Goal: Task Accomplishment & Management: Complete application form

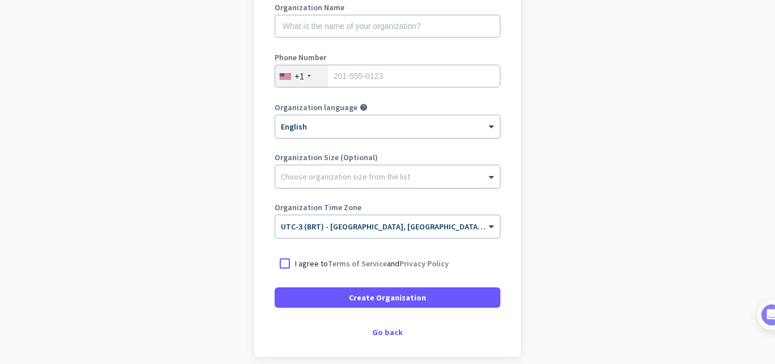
scroll to position [220, 0]
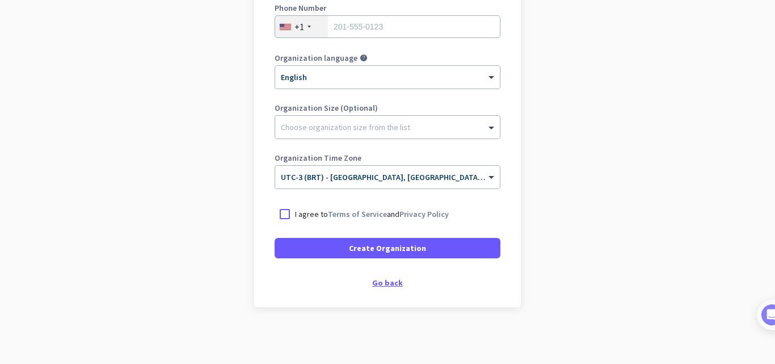
click at [393, 279] on div "Go back" at bounding box center [388, 283] width 226 height 8
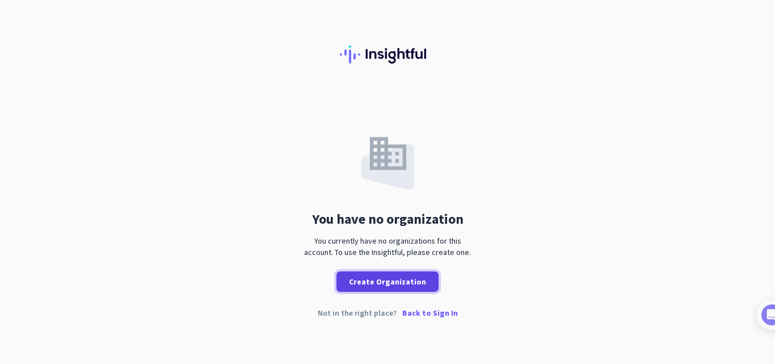
click at [411, 280] on span "Create Organization" at bounding box center [387, 281] width 77 height 11
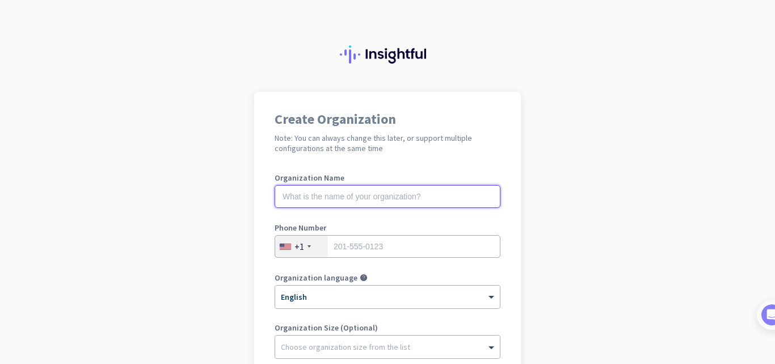
click at [394, 205] on input "text" at bounding box center [388, 196] width 226 height 23
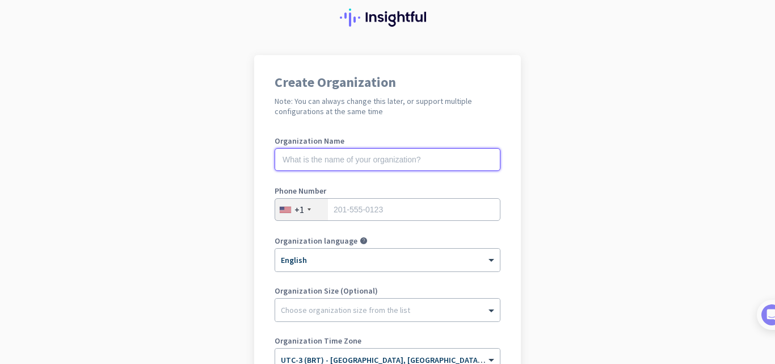
scroll to position [57, 0]
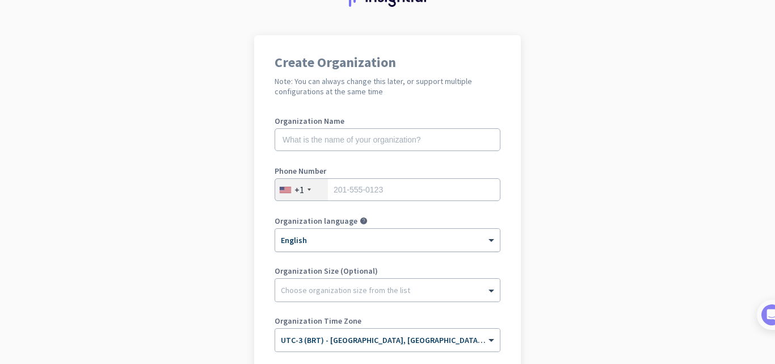
click at [398, 243] on div "× English" at bounding box center [380, 240] width 210 height 10
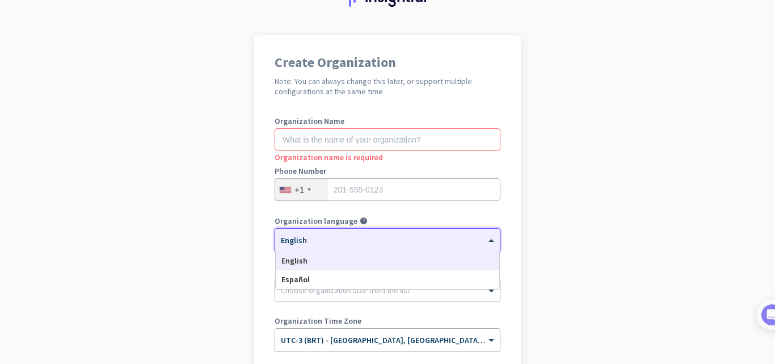
click at [606, 179] on app-onboarding-organization "Create Organization Note: You can always change this later, or support multiple…" at bounding box center [387, 280] width 775 height 491
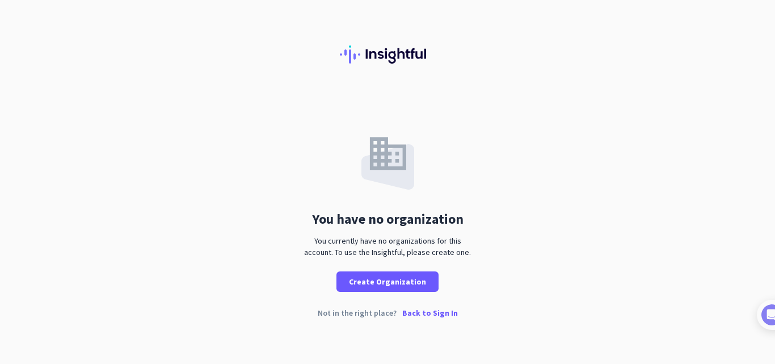
click at [411, 309] on p "Back to Sign In" at bounding box center [430, 313] width 56 height 8
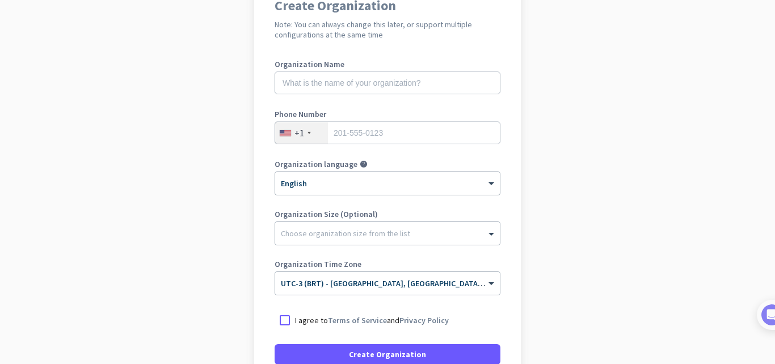
scroll to position [220, 0]
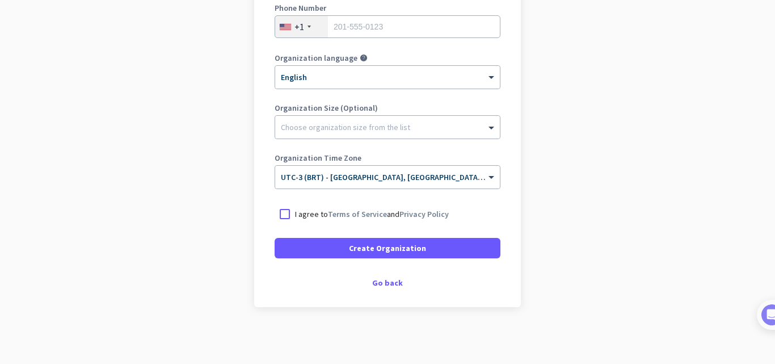
click at [386, 275] on div "Create Organization Note: You can always change this later, or support multiple…" at bounding box center [387, 89] width 267 height 435
click at [382, 286] on div "Go back" at bounding box center [388, 283] width 226 height 8
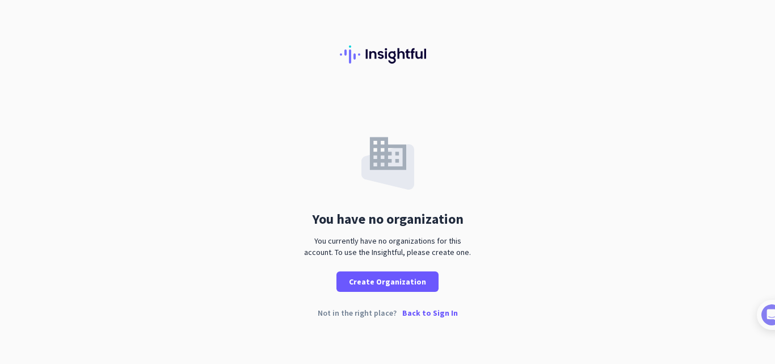
click at [413, 312] on p "Back to Sign In" at bounding box center [430, 313] width 56 height 8
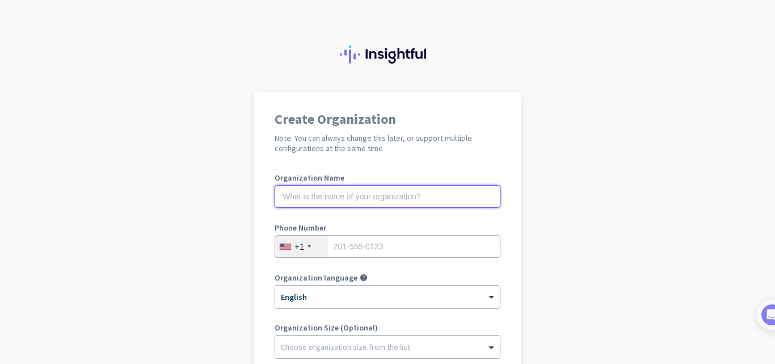
click at [446, 192] on input "text" at bounding box center [388, 196] width 226 height 23
type input "UFRJ"
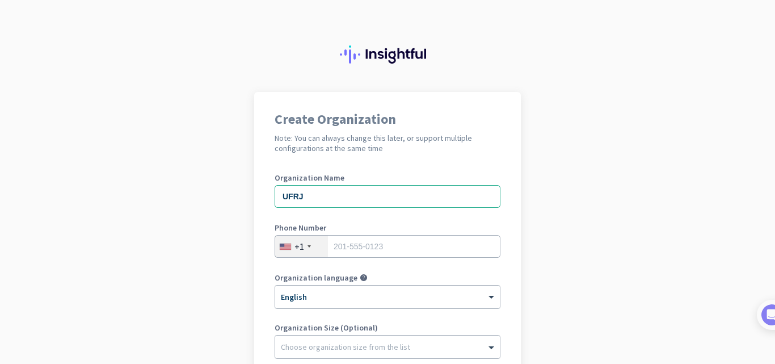
click at [320, 247] on div "+1" at bounding box center [301, 246] width 53 height 22
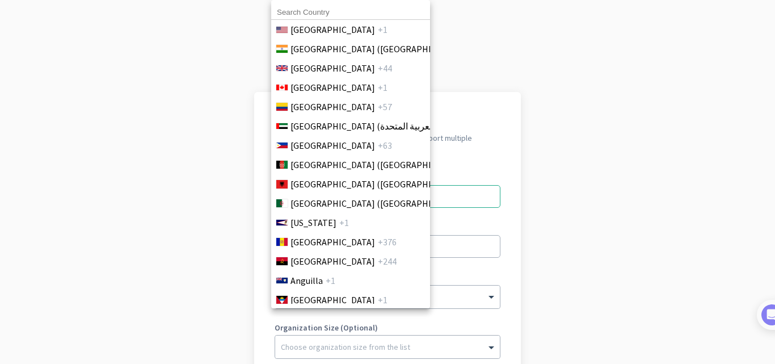
click at [327, 246] on div "United States +1 India (भारत) +91 United Kingdom +44 Canada +1 Colombia +57 Uni…" at bounding box center [350, 154] width 159 height 308
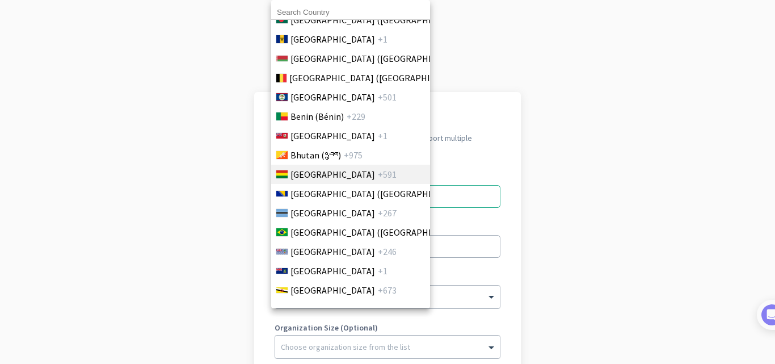
scroll to position [454, 0]
click at [470, 230] on span "+55" at bounding box center [477, 232] width 14 height 14
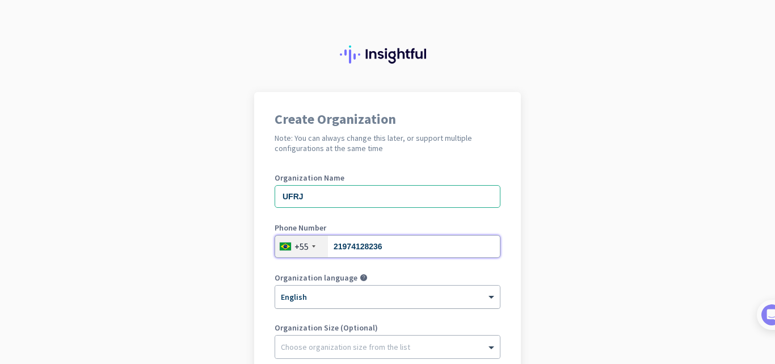
type input "21974128236"
click at [319, 292] on div at bounding box center [387, 293] width 225 height 10
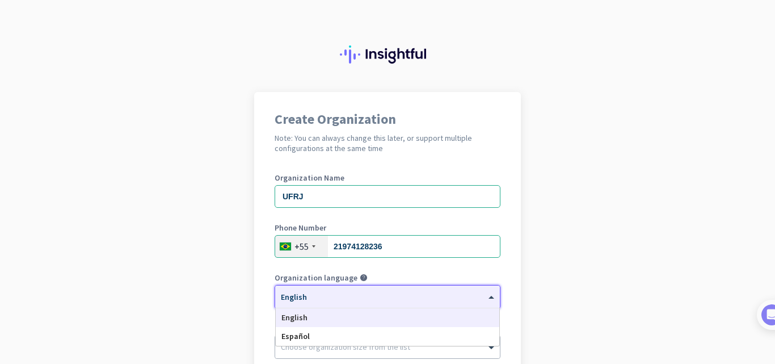
scroll to position [57, 0]
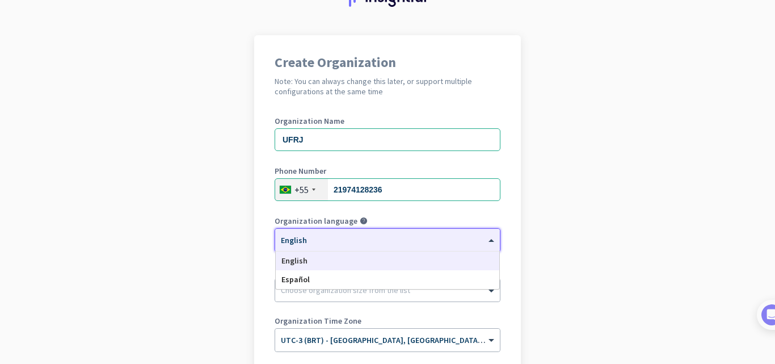
click at [318, 267] on div "English" at bounding box center [387, 260] width 223 height 19
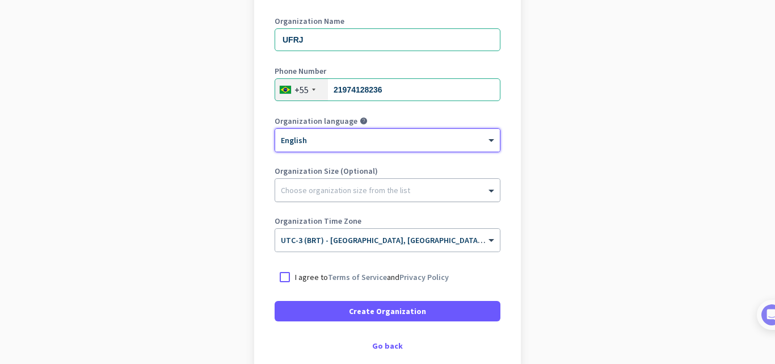
scroll to position [170, 0]
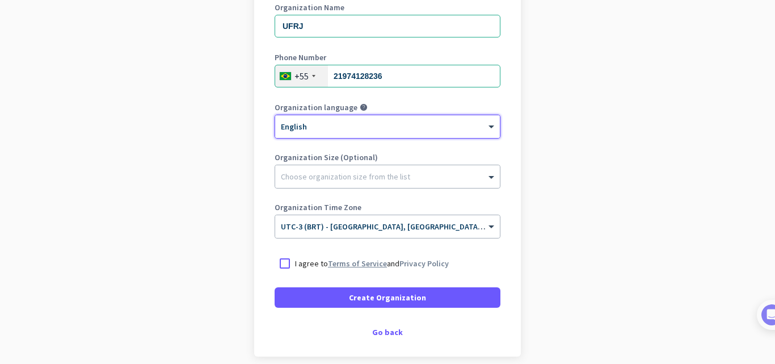
click at [328, 264] on link "Terms of Service" at bounding box center [357, 263] width 59 height 10
click at [292, 256] on div "I agree to Terms of Service and Privacy Policy" at bounding box center [388, 263] width 226 height 20
click at [289, 265] on div at bounding box center [285, 263] width 20 height 20
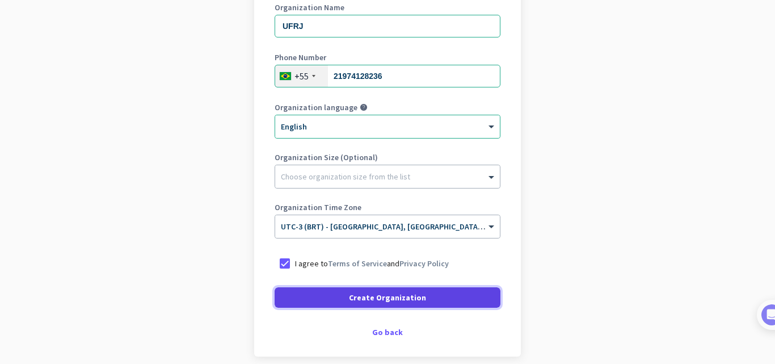
click at [328, 295] on span at bounding box center [388, 297] width 226 height 27
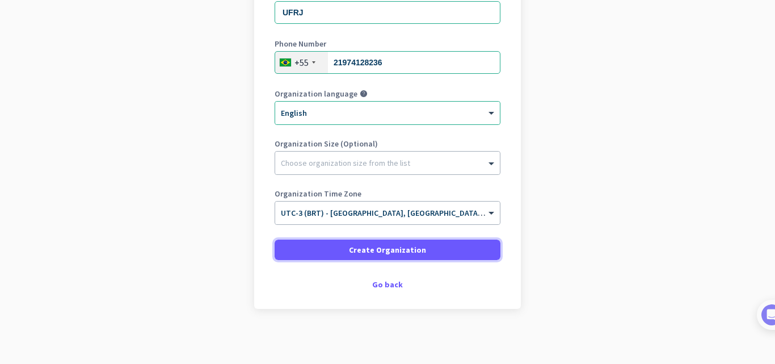
scroll to position [185, 0]
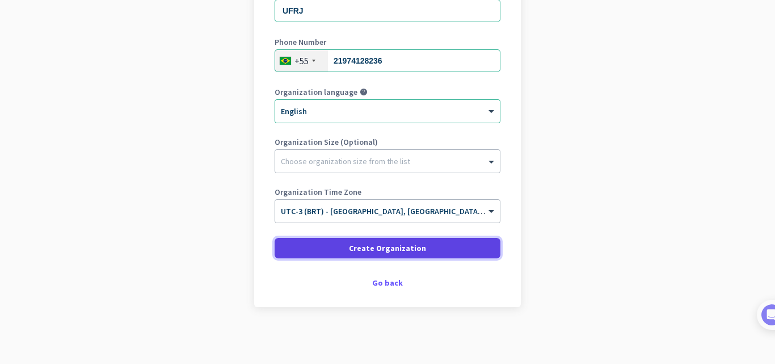
click at [446, 254] on span at bounding box center [388, 247] width 226 height 27
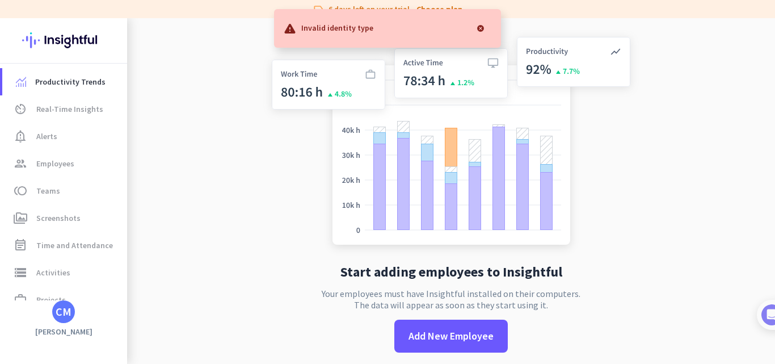
click at [482, 28] on div at bounding box center [480, 28] width 23 height 23
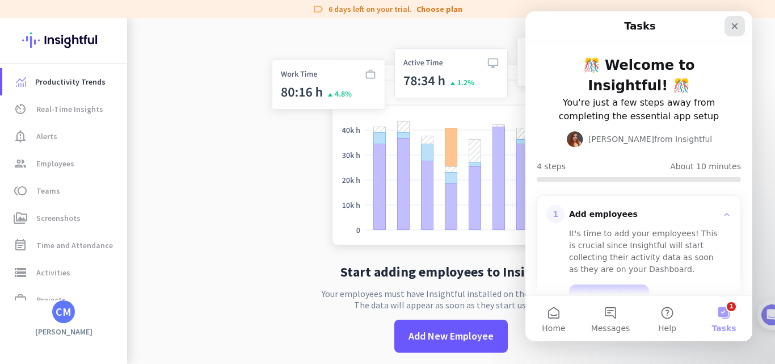
click at [741, 23] on div "Close" at bounding box center [734, 26] width 20 height 20
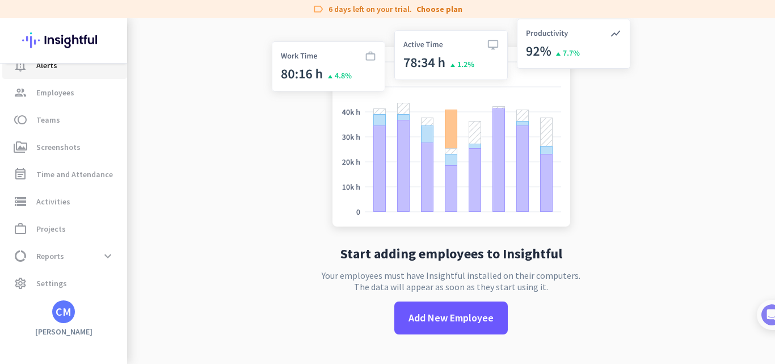
scroll to position [72, 0]
click at [96, 220] on link "work_outline Projects" at bounding box center [64, 227] width 125 height 27
